Goal: Share content

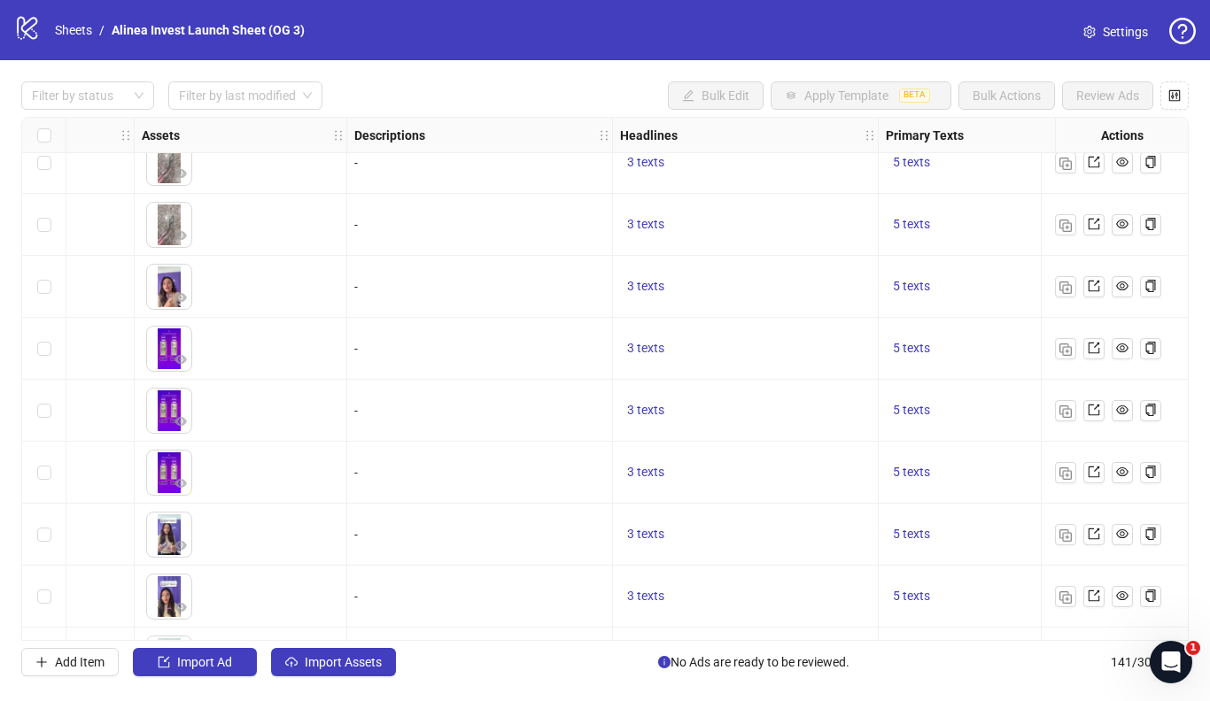
scroll to position [7957, 1391]
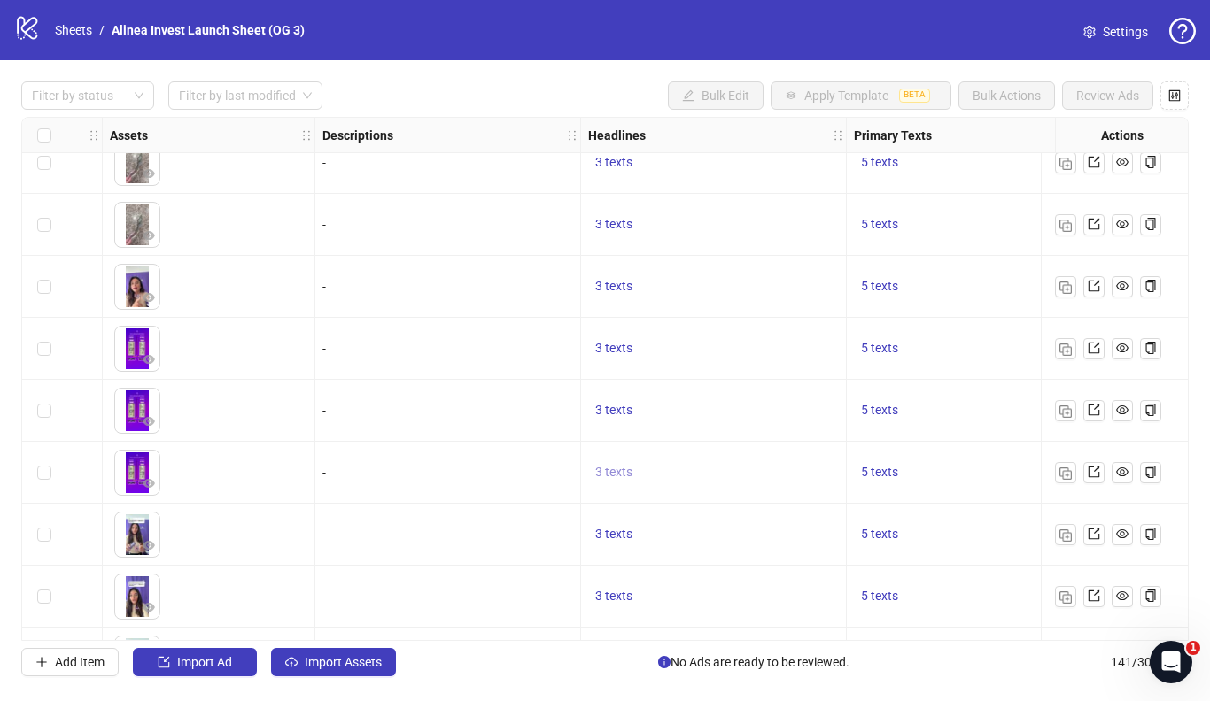
click at [612, 477] on span "3 texts" at bounding box center [613, 472] width 37 height 14
click at [880, 462] on button "button" at bounding box center [890, 459] width 28 height 28
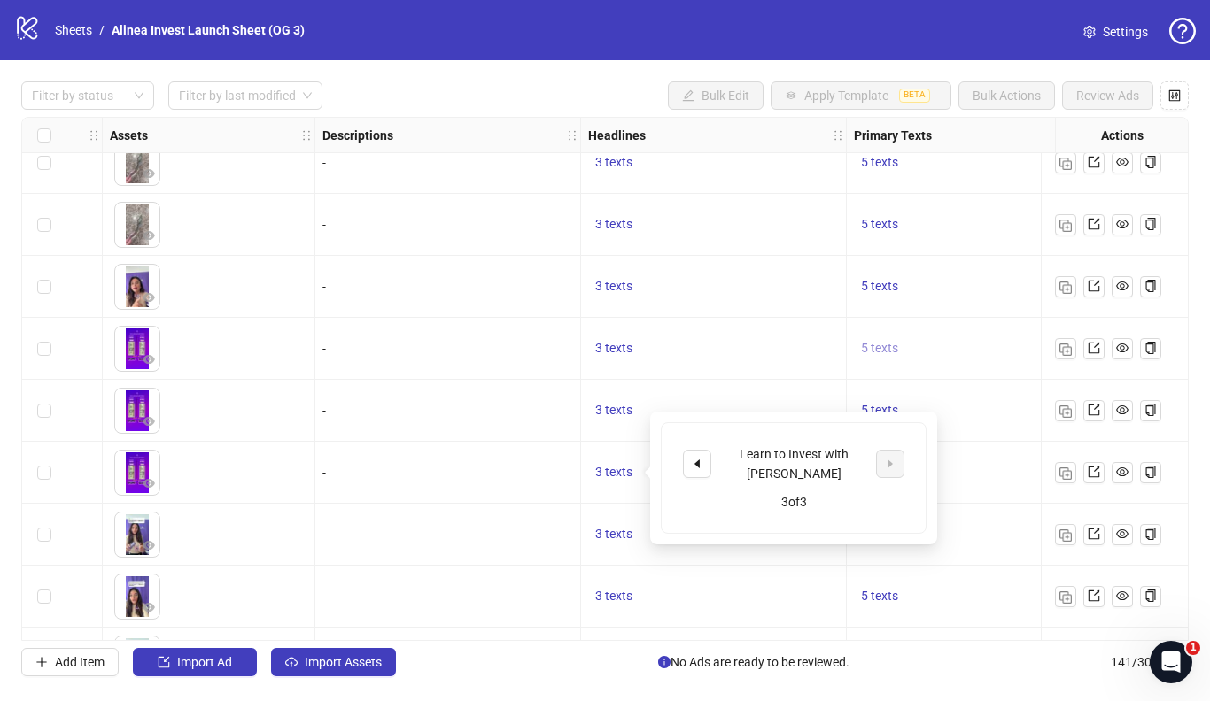
click at [883, 351] on span "5 texts" at bounding box center [879, 348] width 37 height 14
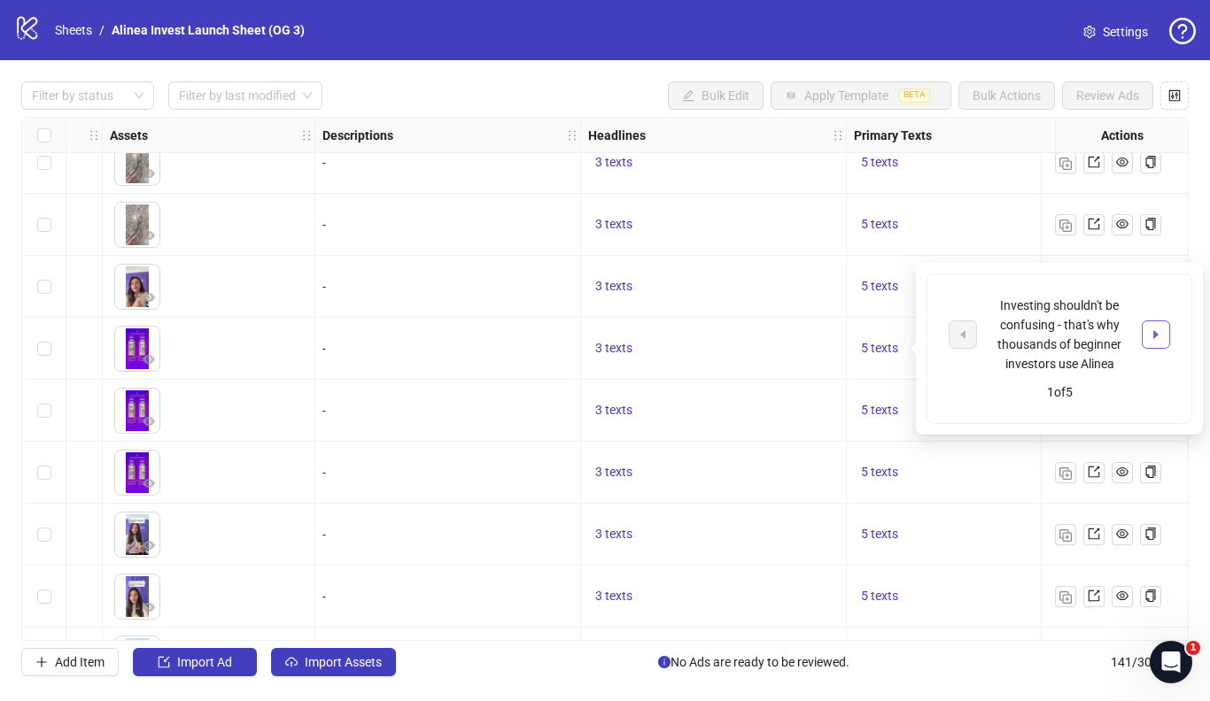
click at [1154, 341] on span "button" at bounding box center [1156, 335] width 12 height 14
click at [967, 336] on icon "caret-left" at bounding box center [963, 335] width 12 height 12
drag, startPoint x: 1004, startPoint y: 305, endPoint x: 1112, endPoint y: 368, distance: 125.5
click at [1112, 368] on div "Investing shouldn't be confusing - that's why thousands of beginner investors u…" at bounding box center [1059, 335] width 147 height 78
copy div "Investing shouldn't be confusing - that's why thousands of beginner investors u…"
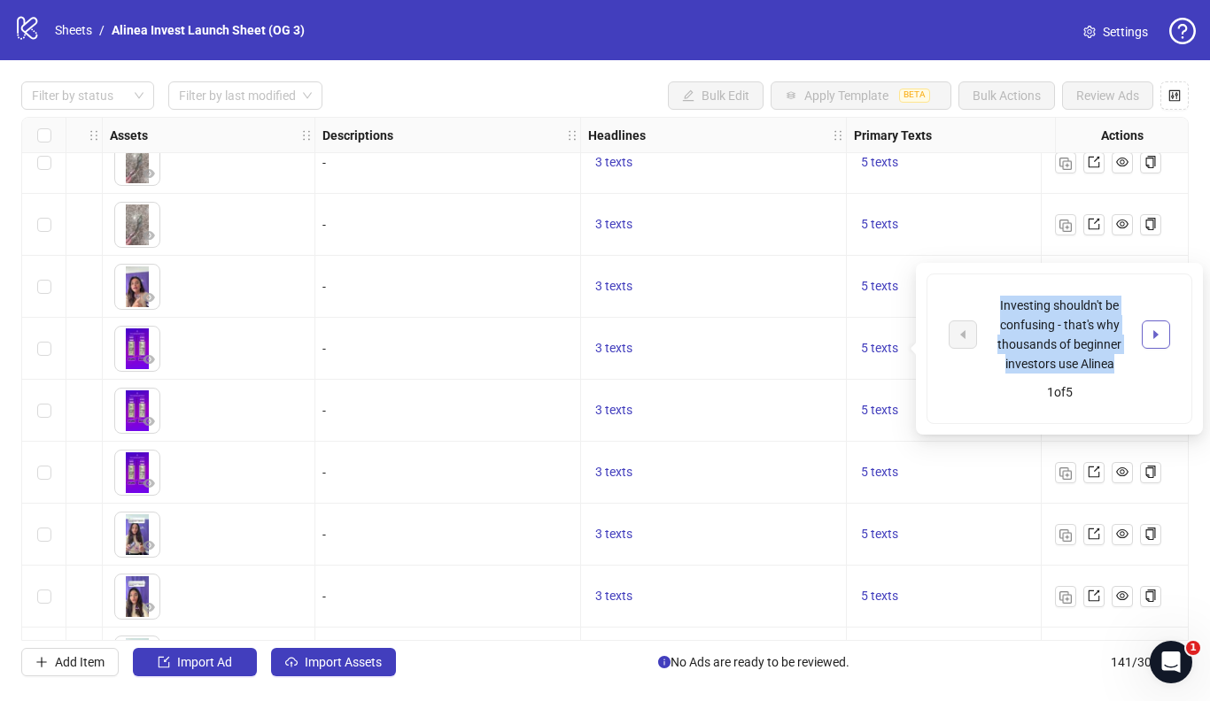
click at [1160, 335] on icon "caret-right" at bounding box center [1156, 335] width 12 height 12
drag, startPoint x: 1002, startPoint y: 317, endPoint x: 1078, endPoint y: 349, distance: 82.6
click at [1078, 349] on div "We teach you how to invest, so you can start [DATE]" at bounding box center [1059, 335] width 147 height 58
copy div "We teach you how to invest, so you can start [DATE]"
click at [1155, 334] on icon "caret-right" at bounding box center [1155, 334] width 5 height 9
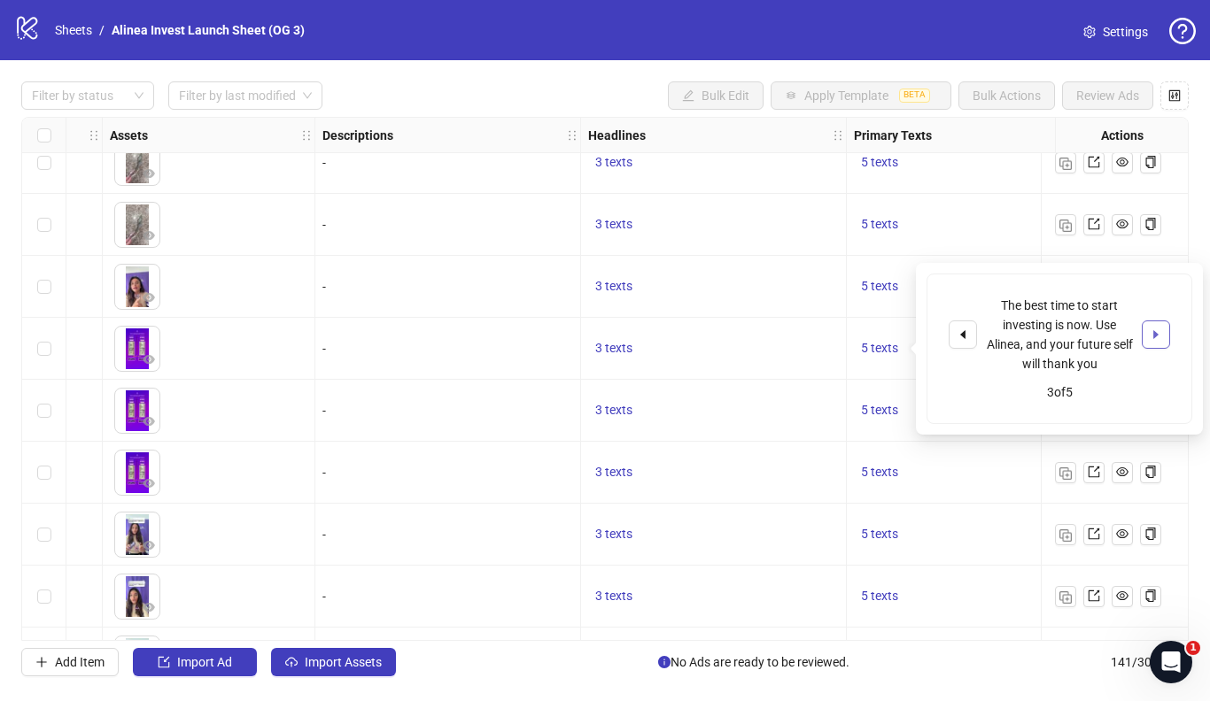
click at [1157, 333] on icon "caret-right" at bounding box center [1155, 334] width 5 height 9
click at [1157, 332] on icon "caret-right" at bounding box center [1155, 334] width 5 height 9
